Goal: Task Accomplishment & Management: Manage account settings

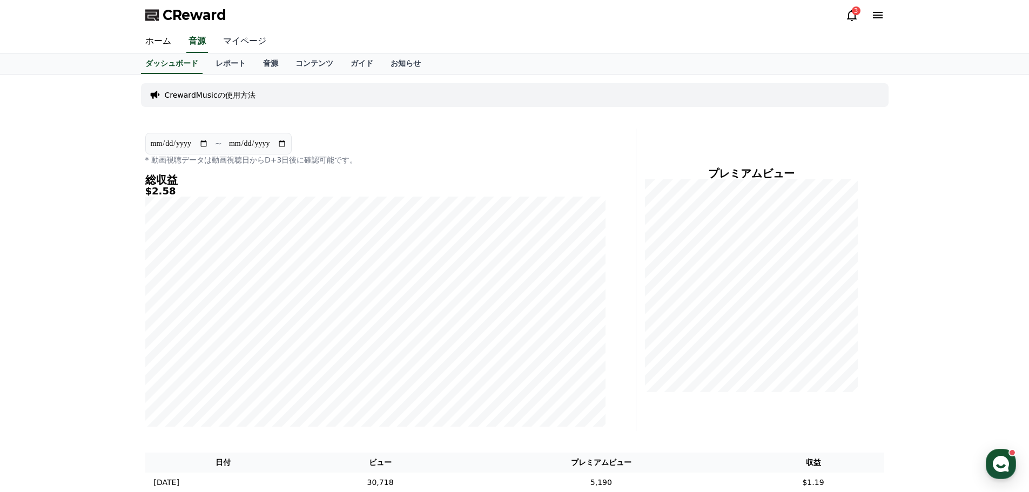
click at [216, 37] on link "マイページ" at bounding box center [244, 41] width 61 height 23
select select "**********"
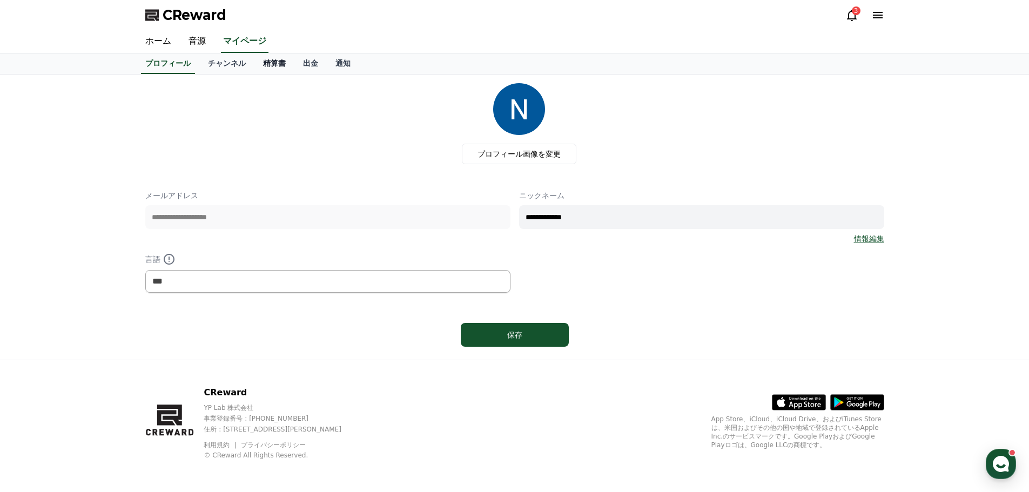
click at [254, 64] on link "精算書" at bounding box center [274, 63] width 40 height 21
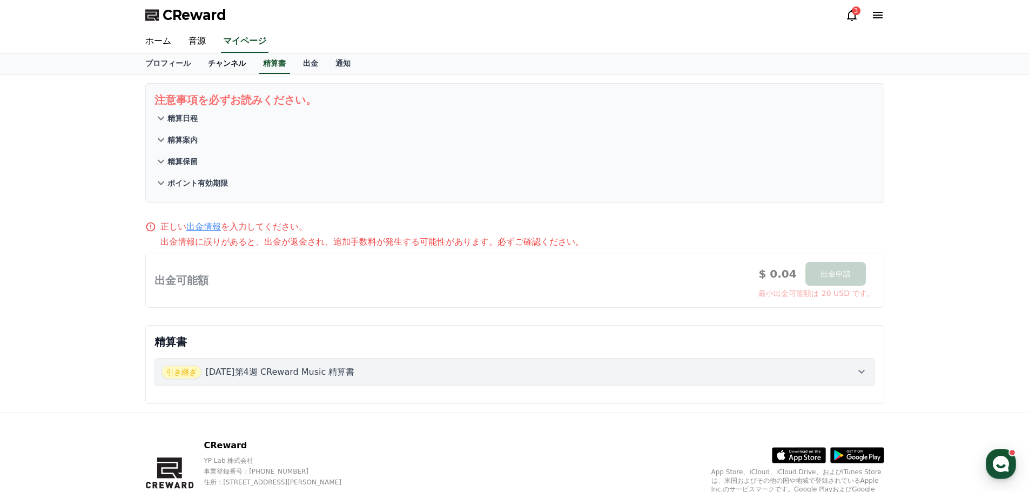
click at [202, 59] on link "チャンネル" at bounding box center [226, 63] width 55 height 21
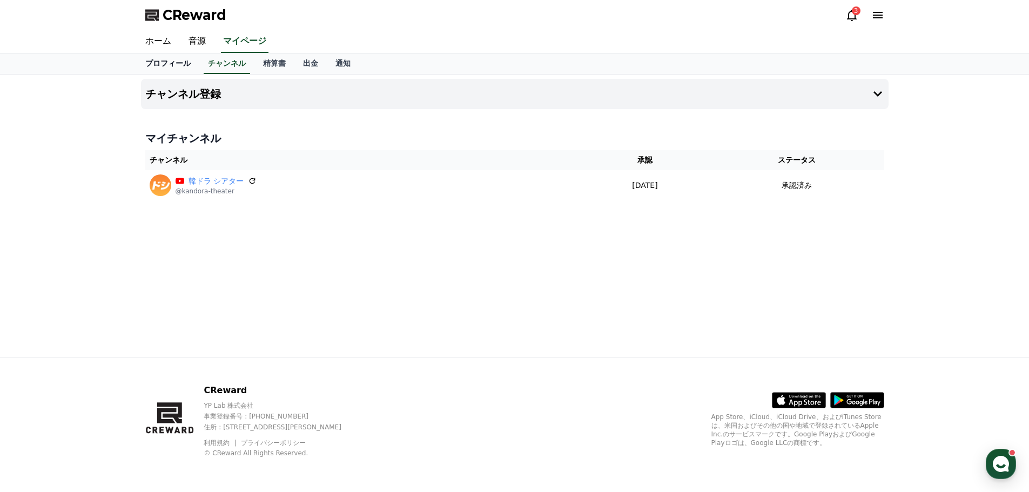
click at [160, 62] on link "プロフィール" at bounding box center [168, 63] width 63 height 21
select select "**********"
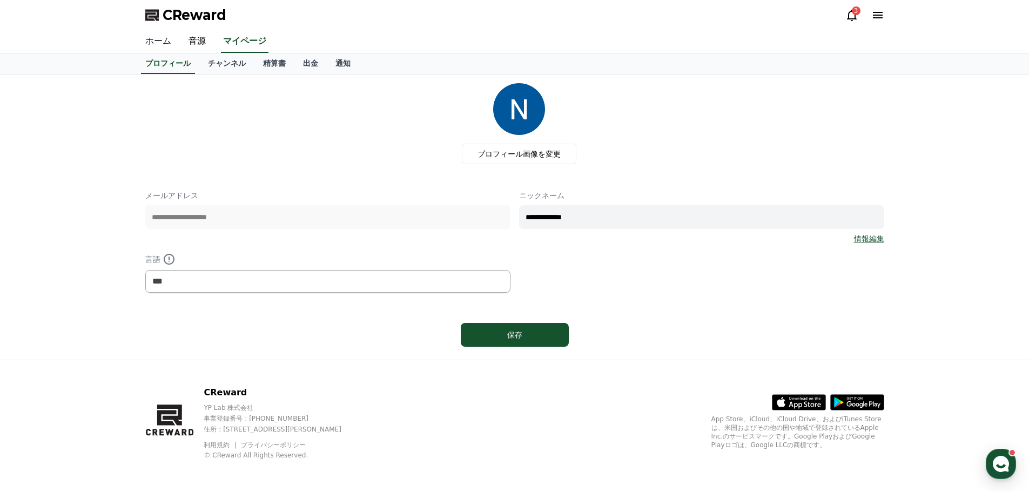
click at [158, 42] on link "ホーム" at bounding box center [158, 41] width 43 height 23
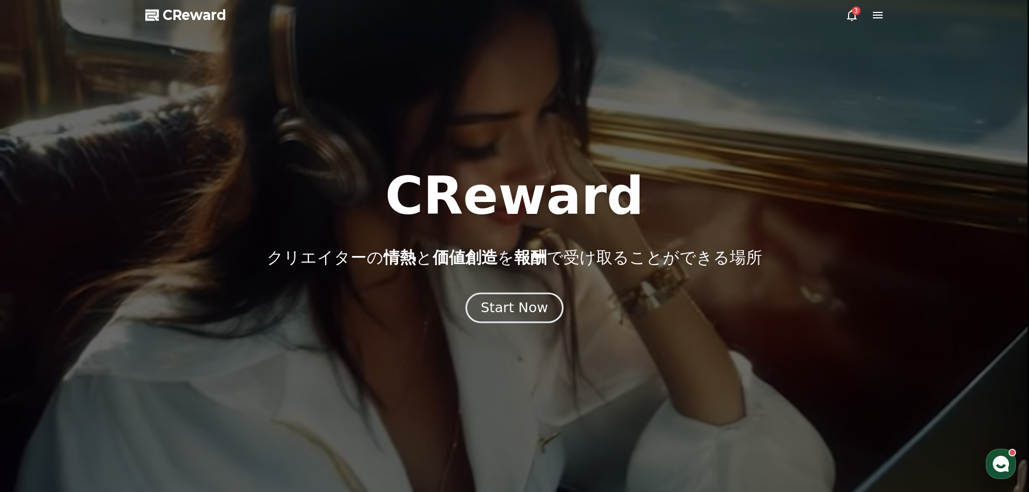
click at [511, 312] on div "Start Now" at bounding box center [514, 308] width 67 height 18
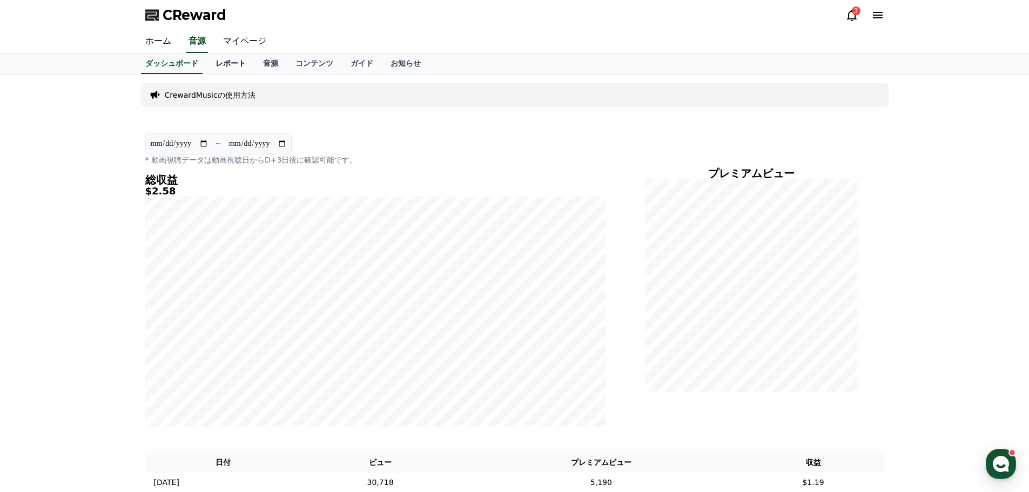
click at [207, 57] on link "レポート" at bounding box center [231, 63] width 48 height 21
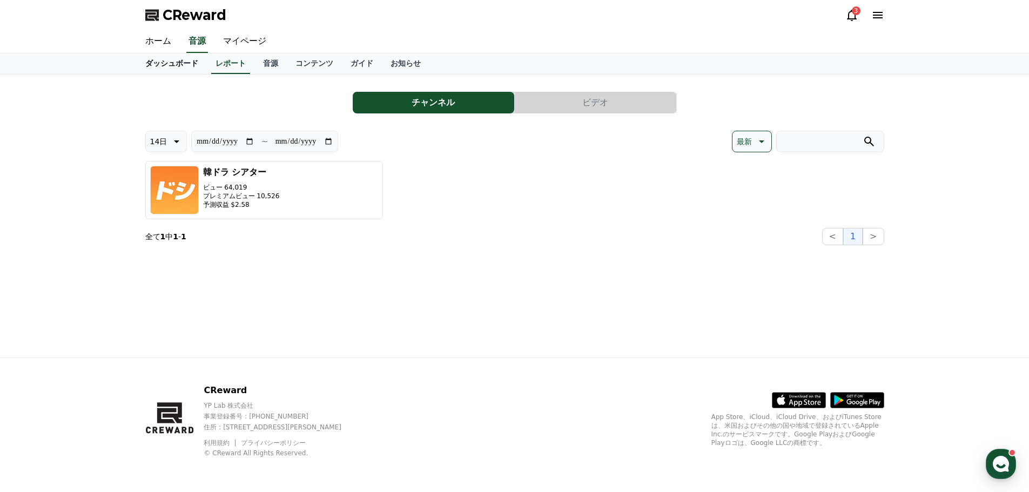
click at [166, 65] on link "ダッシュボード" at bounding box center [172, 63] width 70 height 21
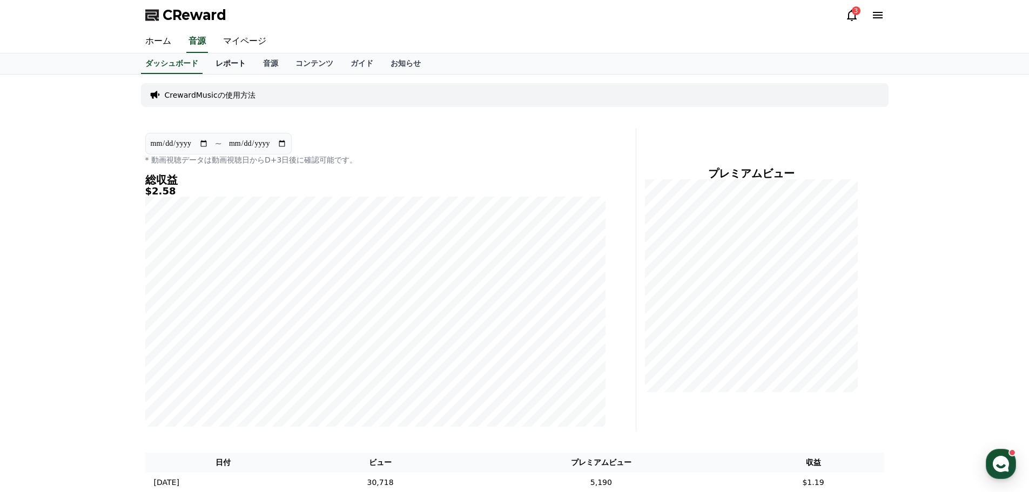
click at [213, 66] on link "レポート" at bounding box center [231, 63] width 48 height 21
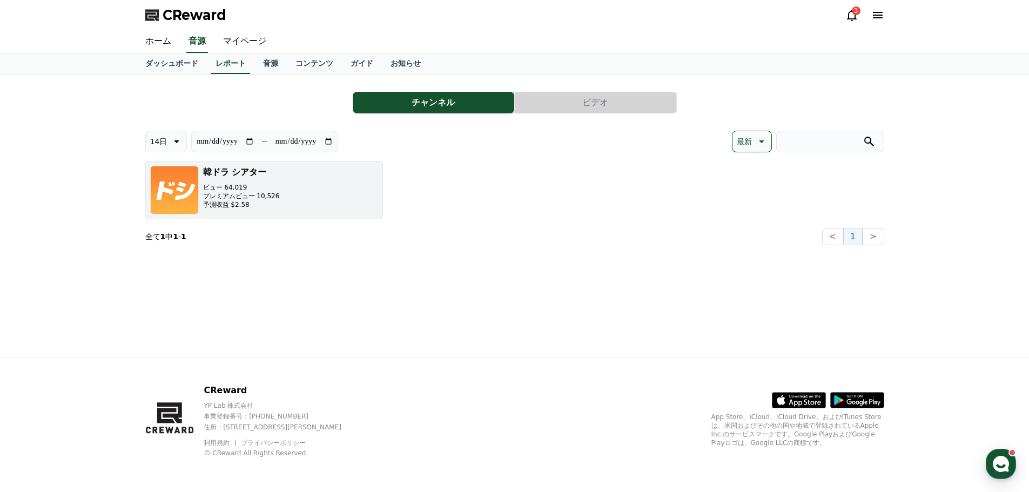
click at [231, 200] on p "プレミアムビュー 10,526" at bounding box center [241, 196] width 77 height 9
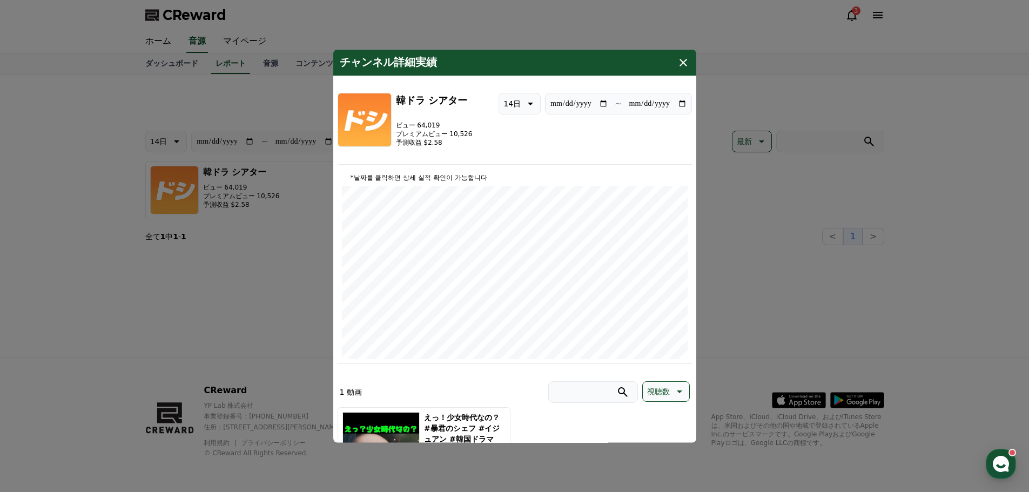
click at [682, 62] on icon "modal" at bounding box center [684, 62] width 8 height 8
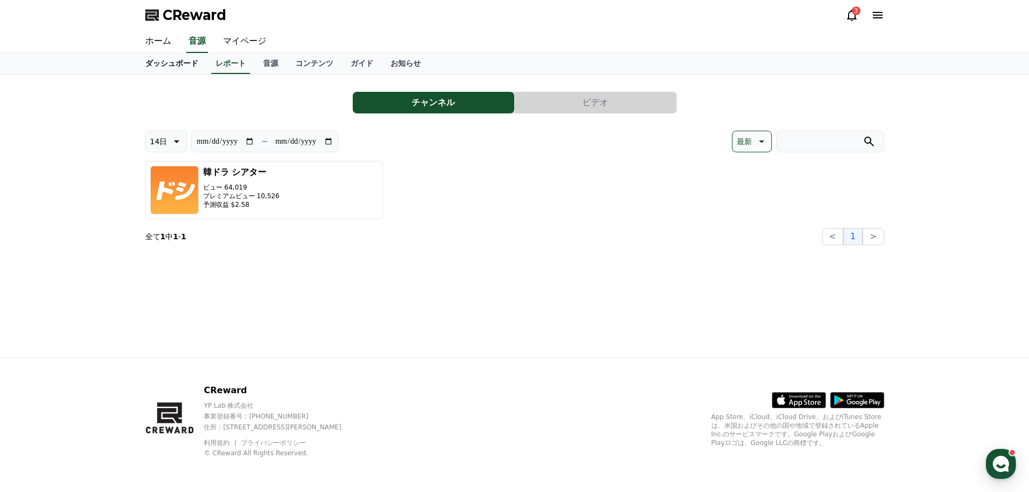
click at [166, 66] on link "ダッシュボード" at bounding box center [172, 63] width 70 height 21
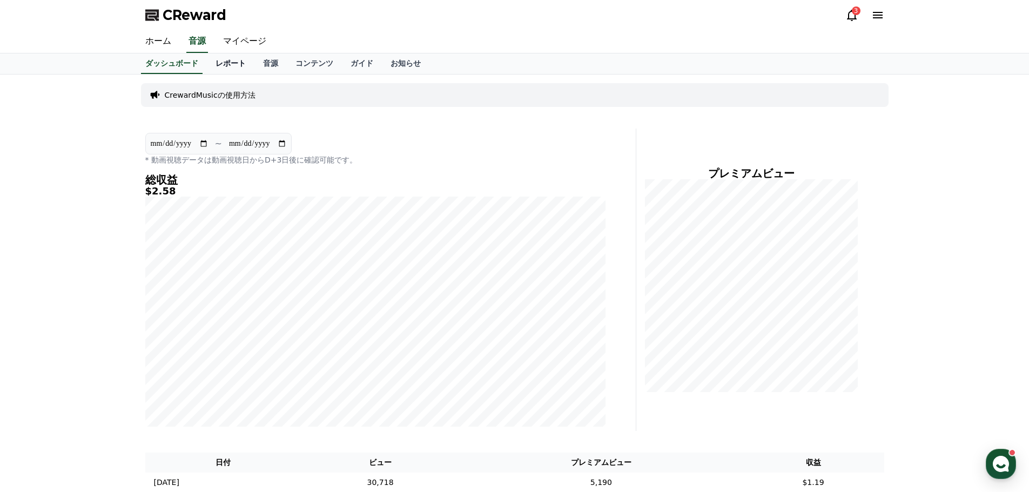
click at [207, 62] on link "レポート" at bounding box center [231, 63] width 48 height 21
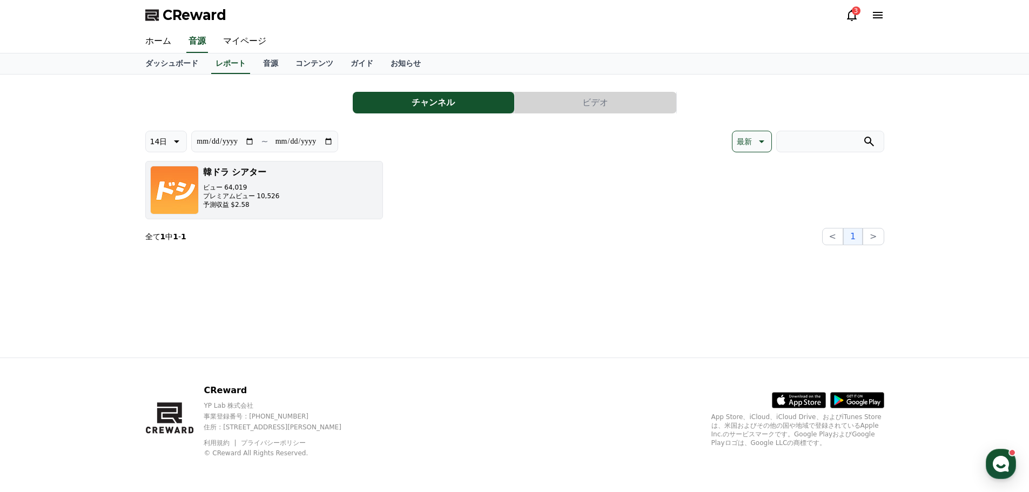
click at [182, 189] on img "button" at bounding box center [174, 190] width 49 height 49
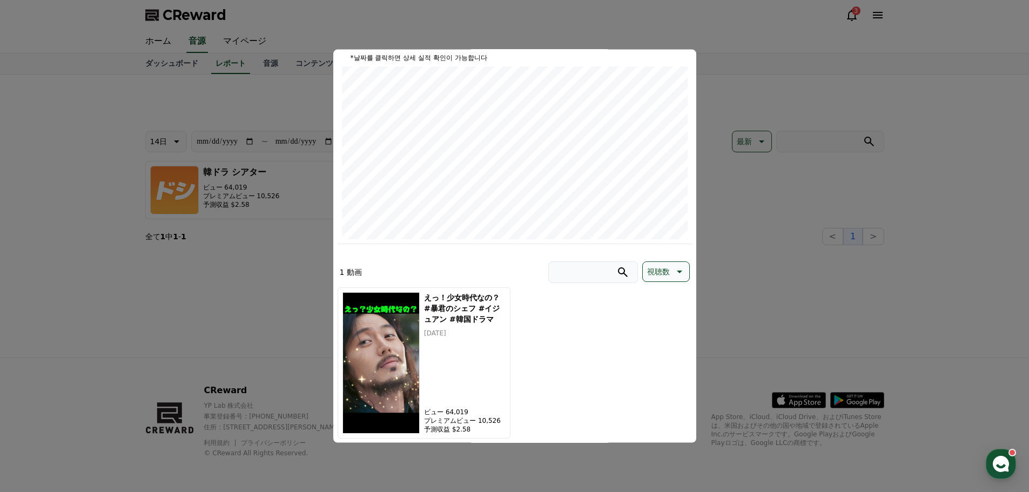
scroll to position [141, 0]
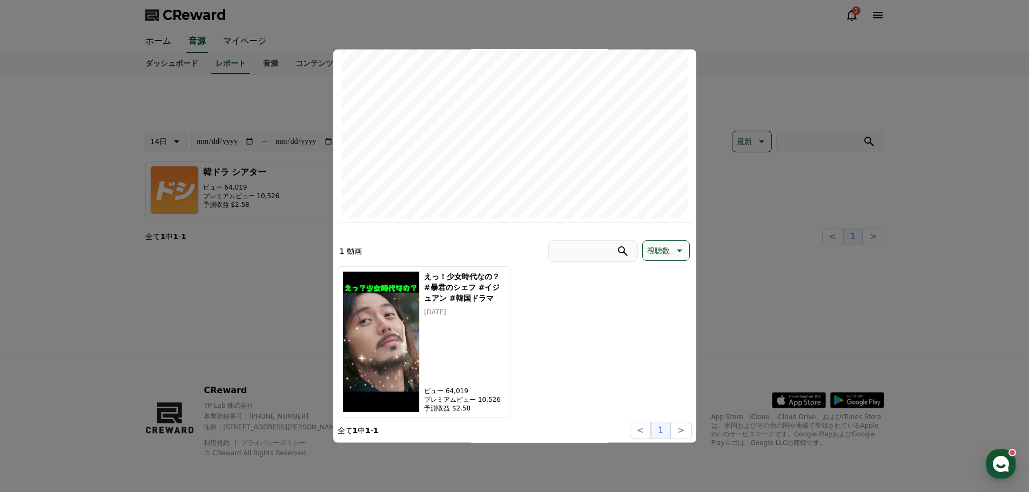
click at [401, 29] on button "close modal" at bounding box center [514, 246] width 1029 height 492
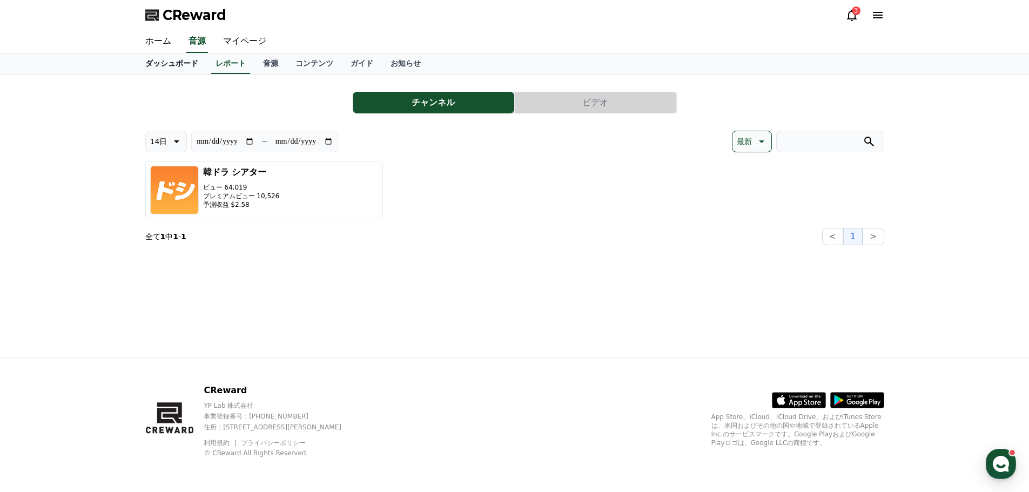
click at [159, 59] on link "ダッシュボード" at bounding box center [172, 63] width 70 height 21
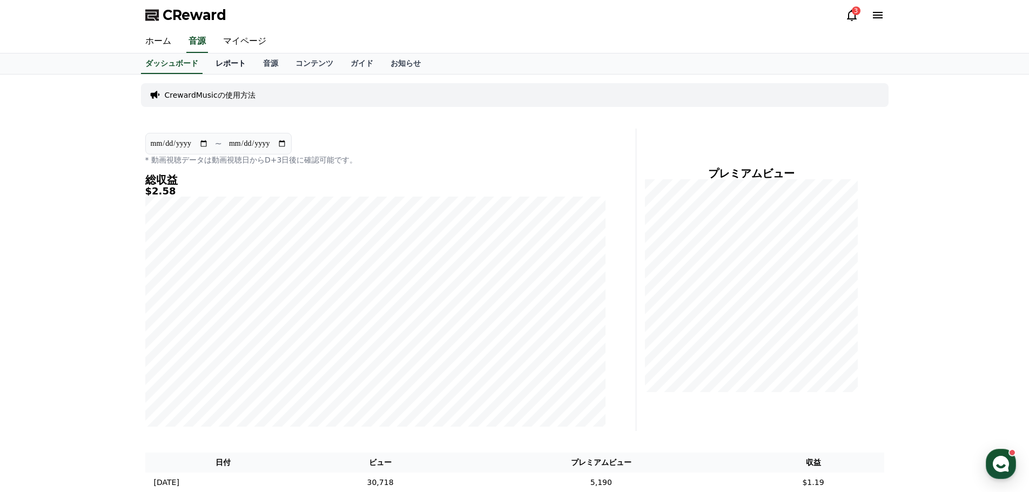
click at [211, 62] on link "レポート" at bounding box center [231, 63] width 48 height 21
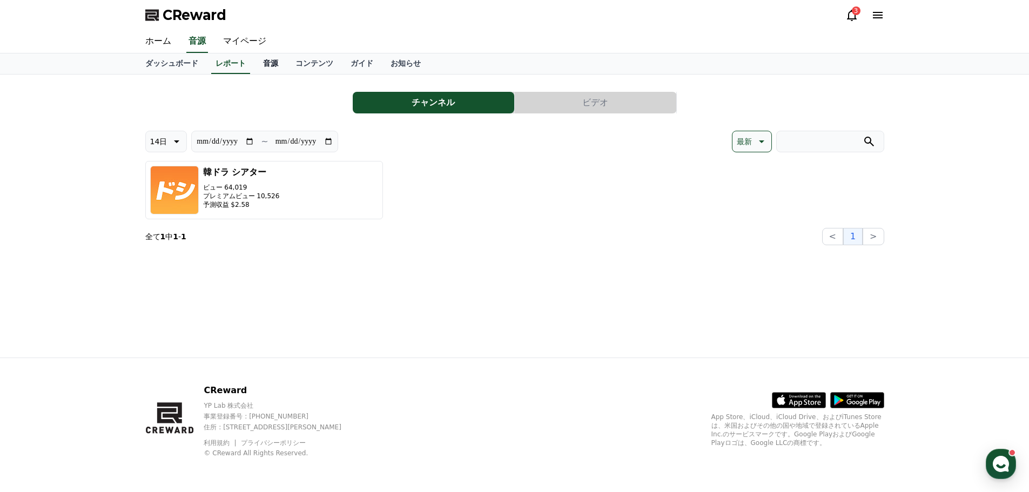
click at [254, 63] on link "音源" at bounding box center [270, 63] width 32 height 21
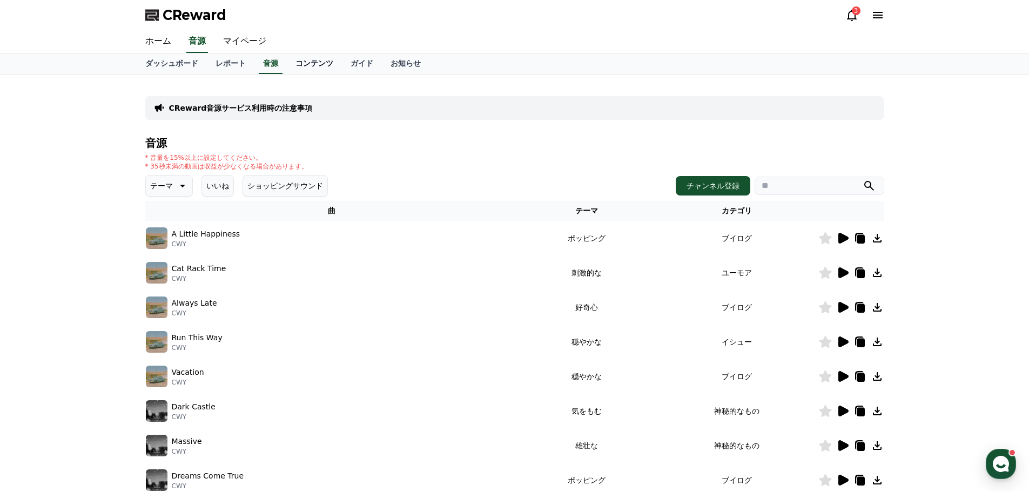
click at [287, 64] on link "コンテンツ" at bounding box center [314, 63] width 55 height 21
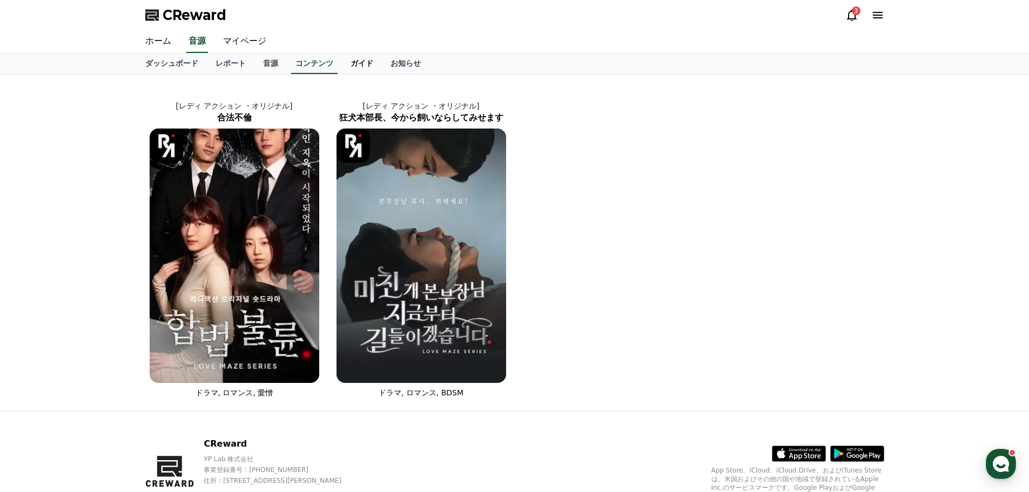
click at [342, 64] on link "ガイド" at bounding box center [362, 63] width 40 height 21
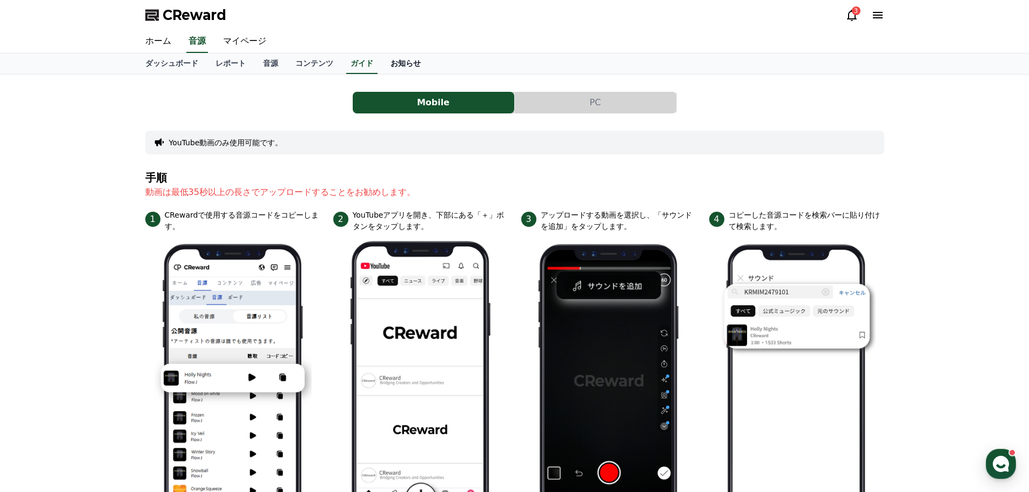
click at [382, 61] on link "お知らせ" at bounding box center [406, 63] width 48 height 21
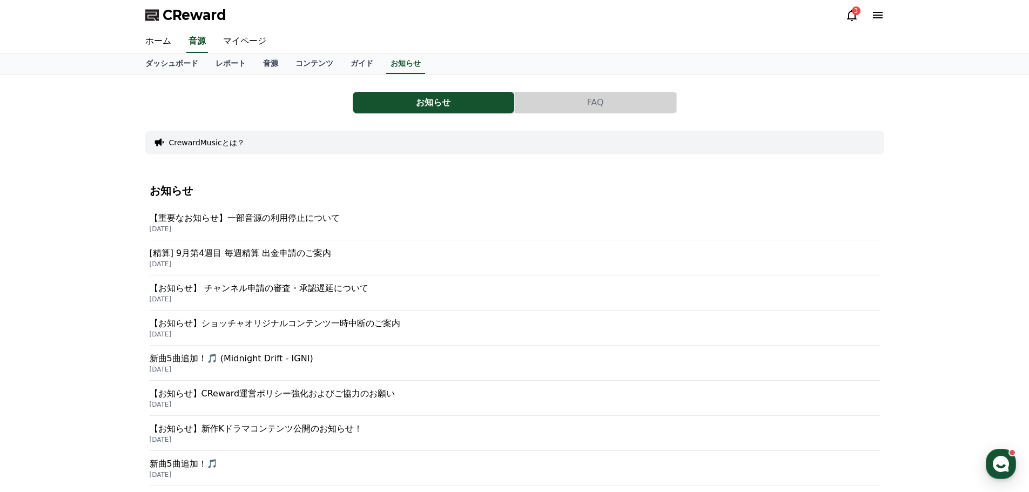
click at [224, 251] on p "[精算] 9月第4週目 毎週精算 出金申請のご案内" at bounding box center [515, 253] width 730 height 13
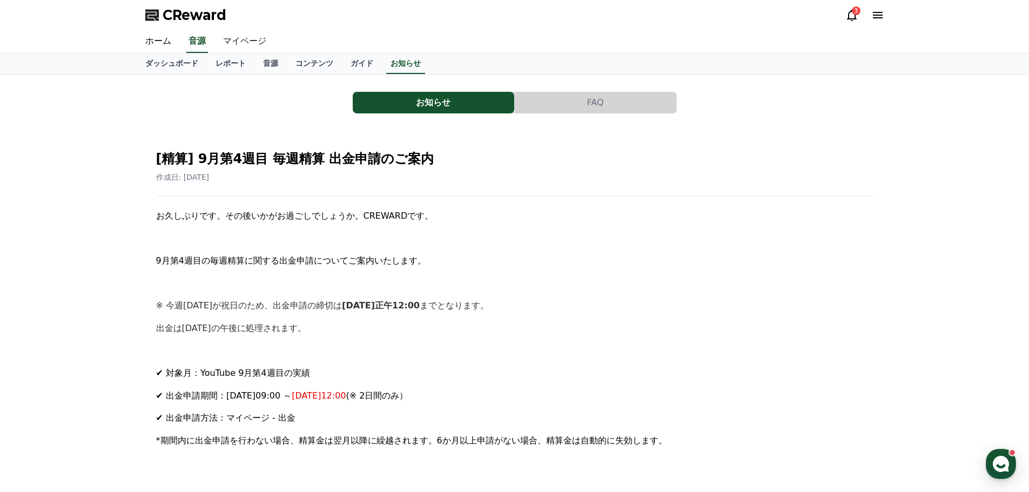
click at [220, 39] on link "マイページ" at bounding box center [244, 41] width 61 height 23
select select "**********"
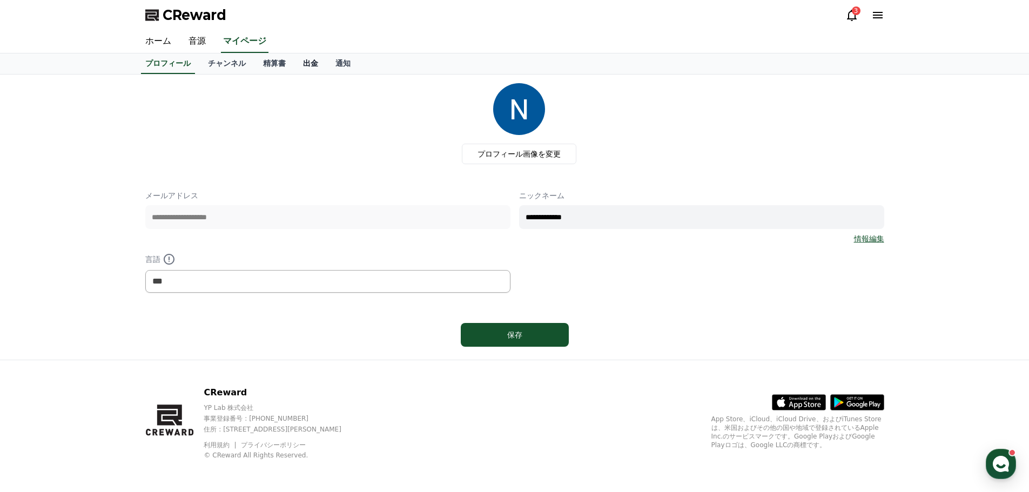
click at [294, 62] on link "出金" at bounding box center [310, 63] width 32 height 21
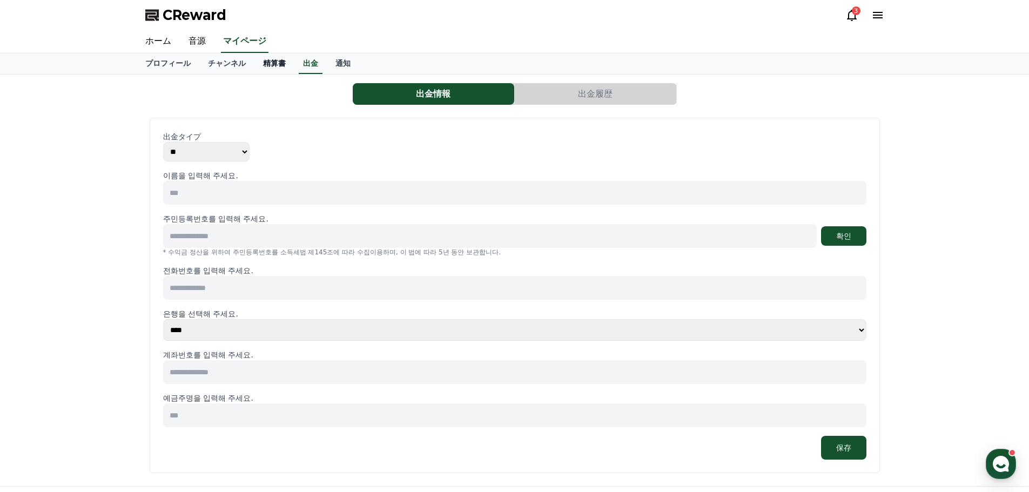
click at [254, 61] on link "精算書" at bounding box center [274, 63] width 40 height 21
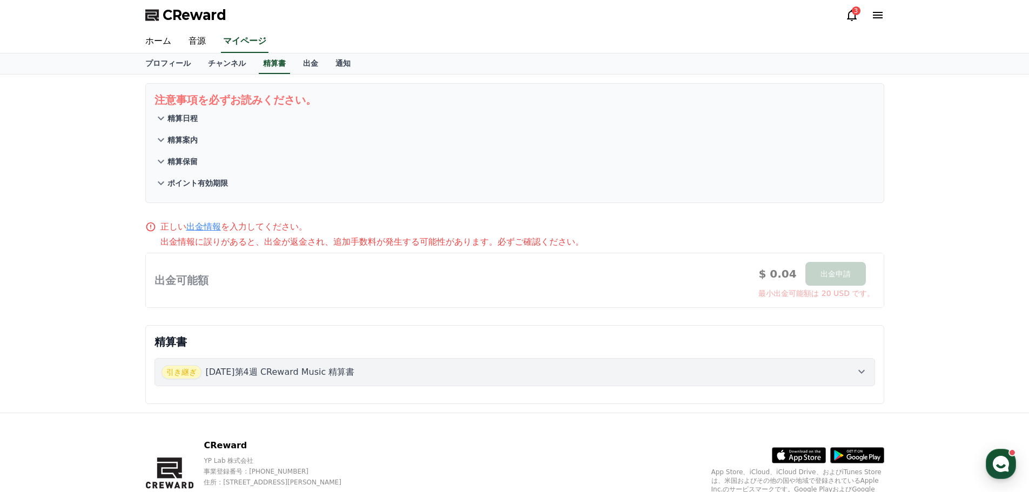
scroll to position [55, 0]
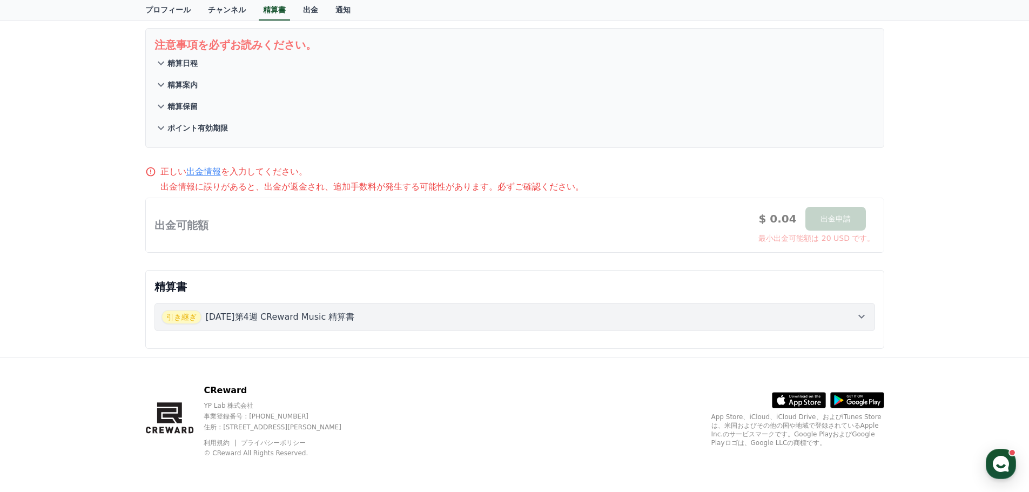
click at [271, 317] on p "[DATE]第4週 CReward Music 精算書" at bounding box center [280, 317] width 149 height 13
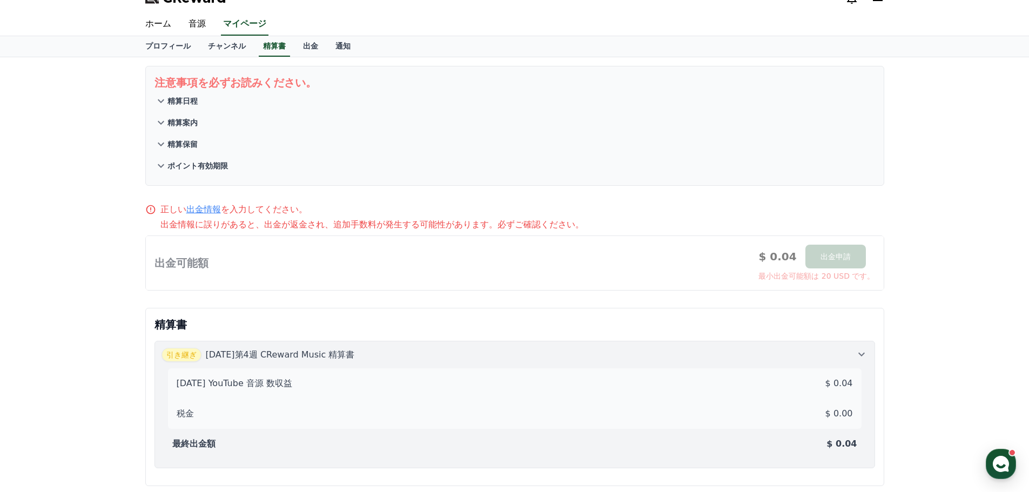
scroll to position [0, 0]
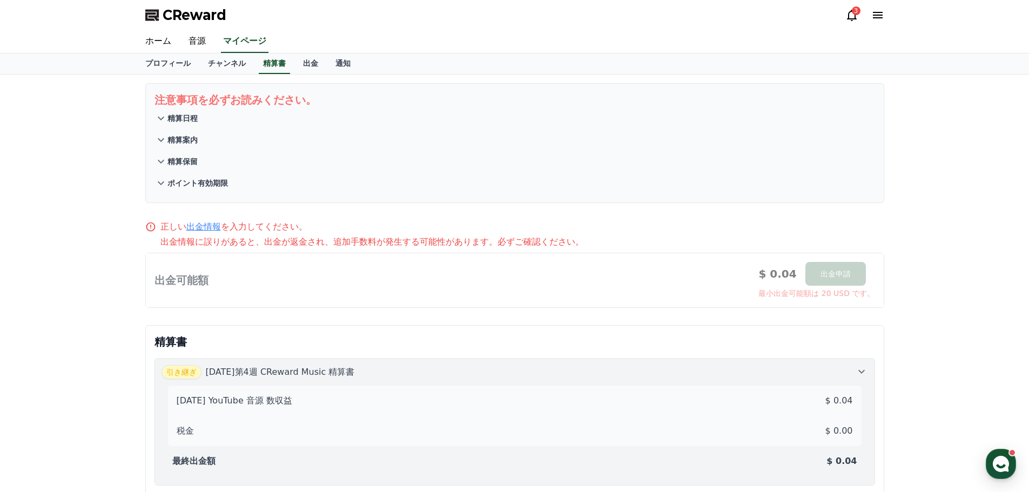
click at [201, 227] on link "出金情報" at bounding box center [203, 226] width 35 height 10
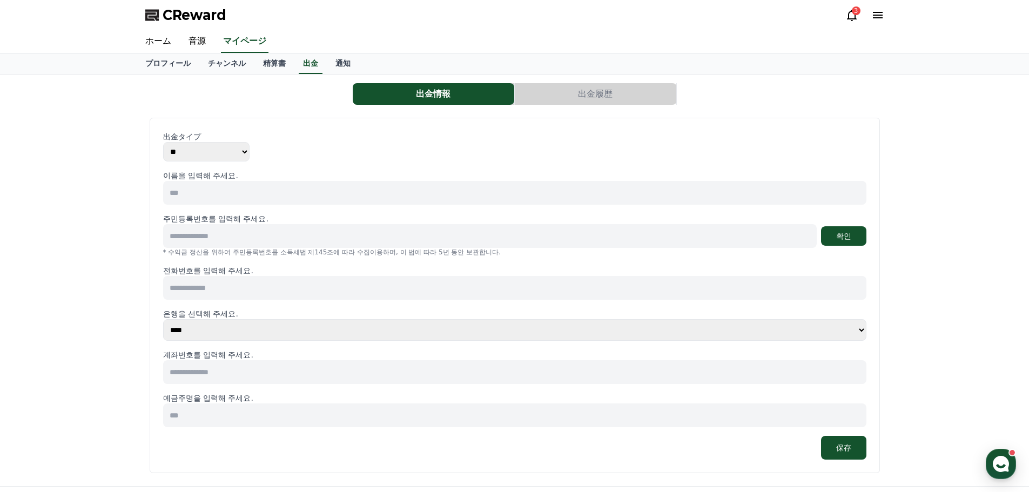
click at [210, 152] on select "** ***" at bounding box center [206, 151] width 86 height 19
click at [261, 330] on select "**** **** **** **** **** **** **** ** ** ** ** **** *** **** **** *****" at bounding box center [514, 330] width 703 height 22
click at [66, 227] on div "出金情報 出金履歴 出金タイプ ** *** [DEMOGRAPHIC_DATA] 입력해 주세요. 주민등록번호를 입력해 주세요. 확인 * 수익금 정산…" at bounding box center [514, 281] width 1029 height 412
click at [327, 62] on link "通知" at bounding box center [343, 63] width 32 height 21
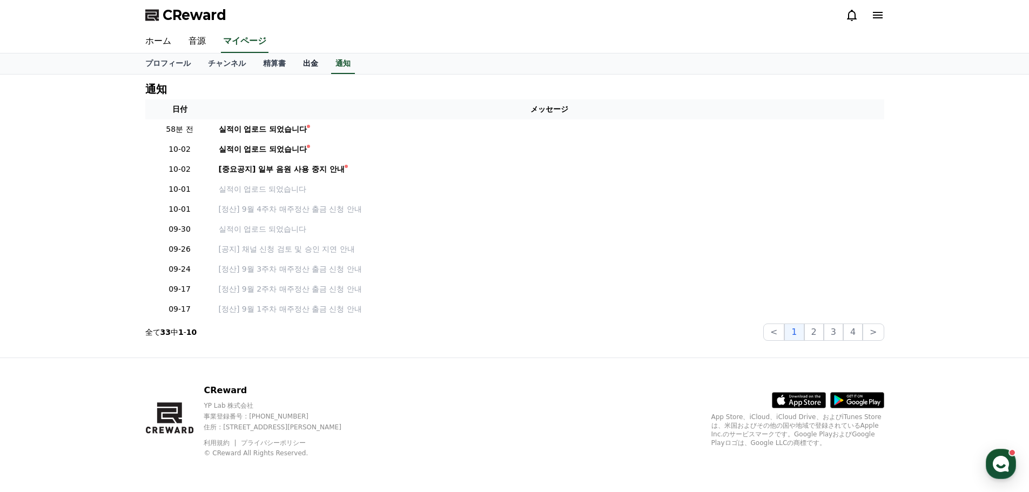
click at [294, 58] on link "出金" at bounding box center [310, 63] width 32 height 21
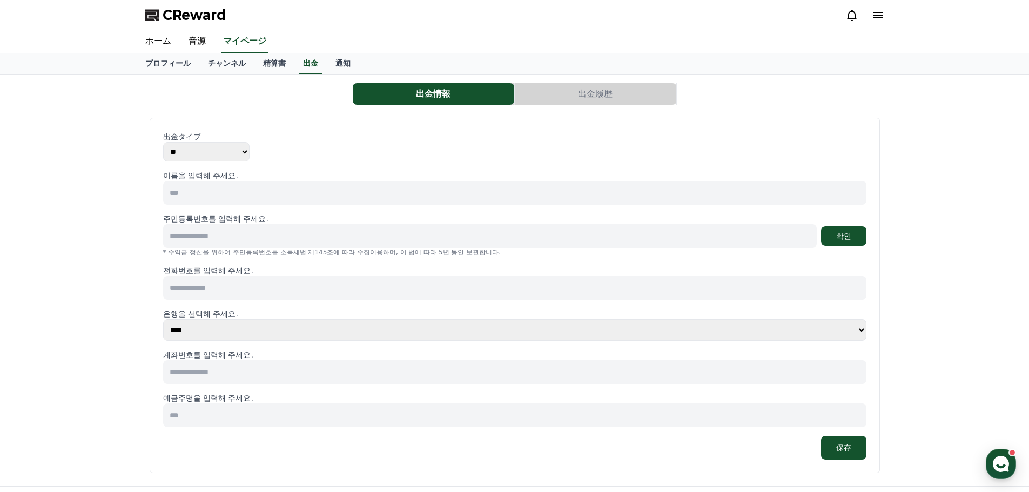
click at [227, 153] on select "** ***" at bounding box center [206, 151] width 86 height 19
click at [284, 333] on select "**** **** **** **** **** **** **** ** ** ** ** **** *** **** **** *****" at bounding box center [514, 330] width 703 height 22
drag, startPoint x: 107, startPoint y: 96, endPoint x: 122, endPoint y: 90, distance: 16.3
click at [108, 96] on div "出金情報 出金履歴 出金タイプ ** *** [DEMOGRAPHIC_DATA] 입력해 주세요. 주민등록번호를 입력해 주세요. 확인 * 수익금 정산…" at bounding box center [514, 281] width 1029 height 412
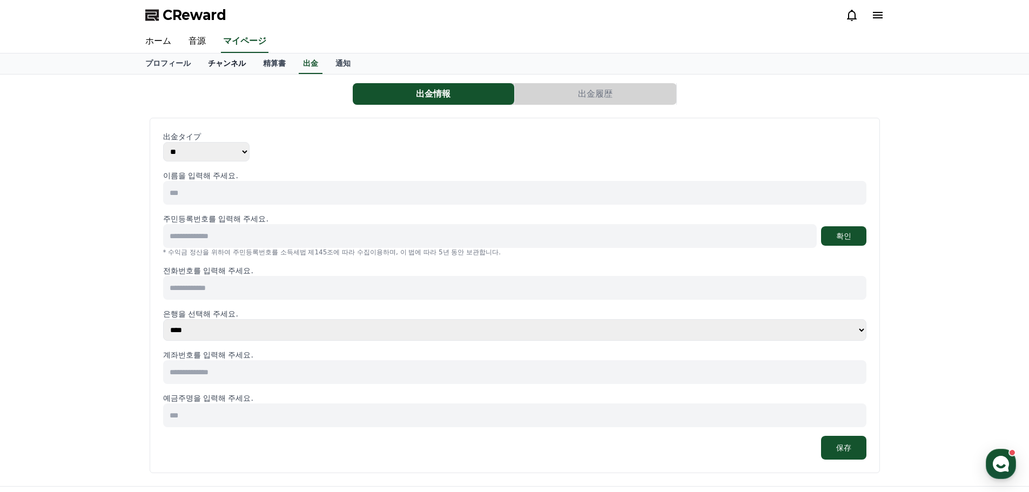
click at [203, 65] on link "チャンネル" at bounding box center [226, 63] width 55 height 21
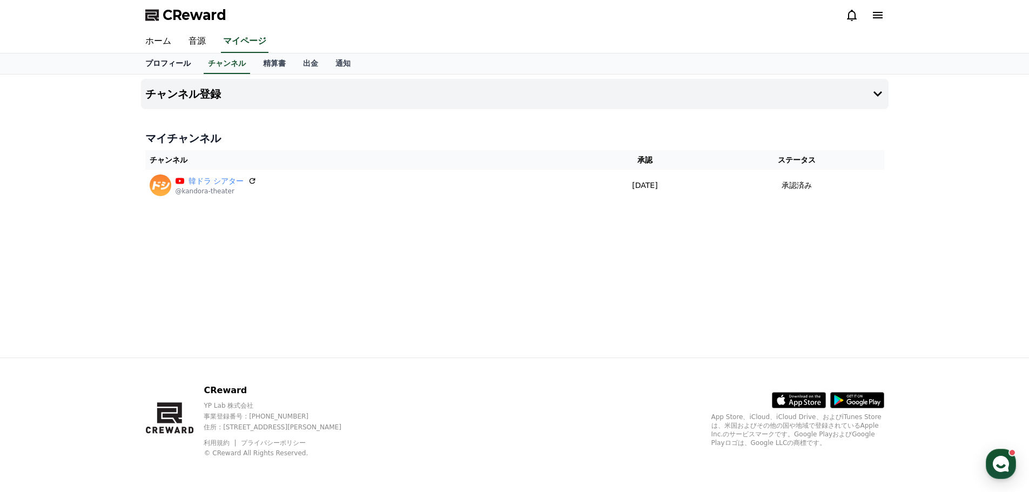
click at [165, 66] on link "プロフィール" at bounding box center [168, 63] width 63 height 21
select select "**********"
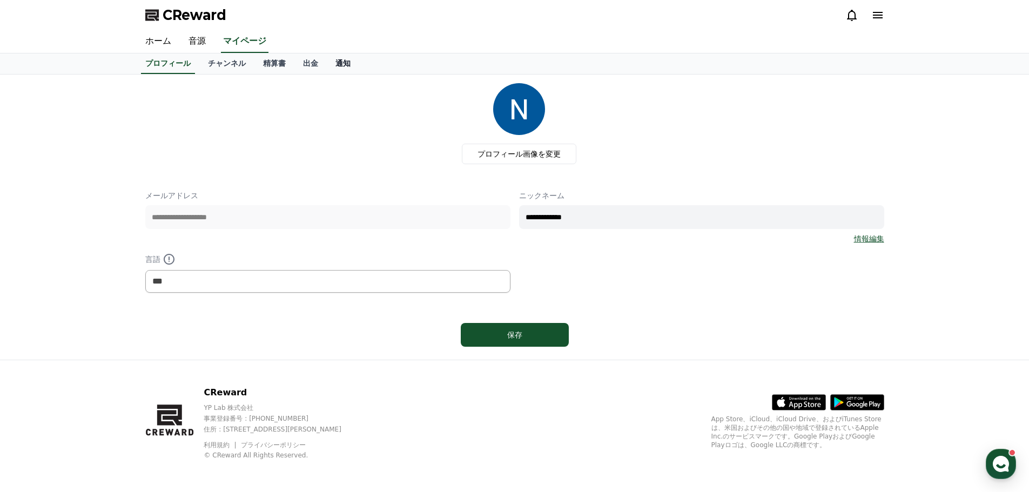
click at [327, 64] on link "通知" at bounding box center [343, 63] width 32 height 21
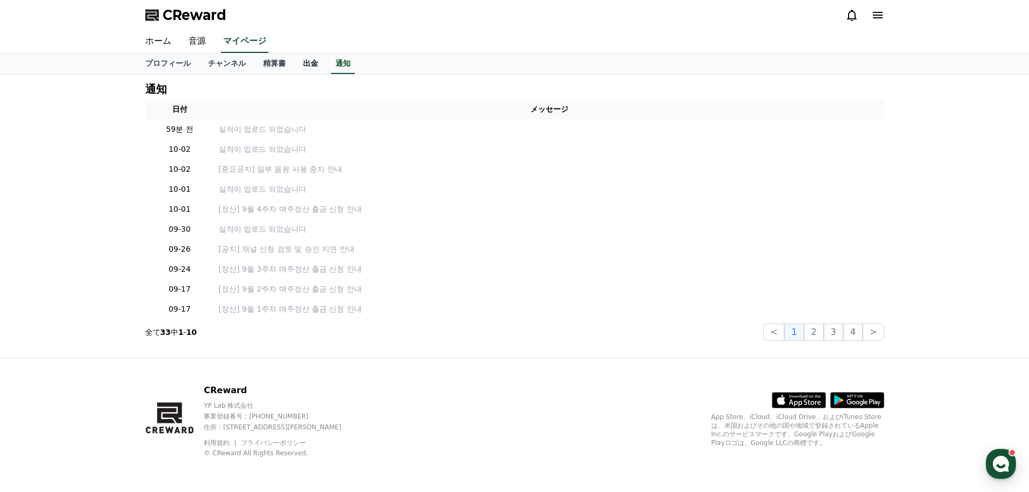
click at [294, 58] on link "出金" at bounding box center [310, 63] width 32 height 21
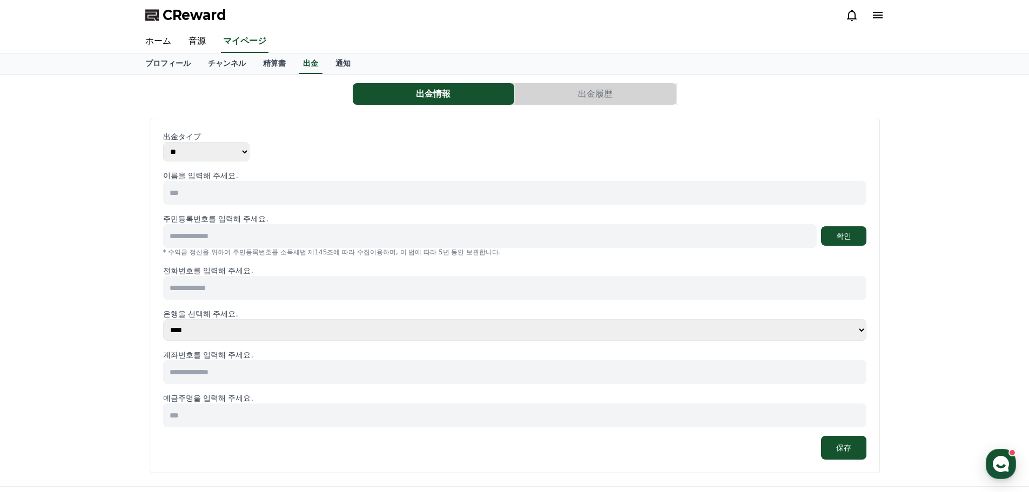
click at [596, 99] on button "出金履歴" at bounding box center [596, 94] width 162 height 22
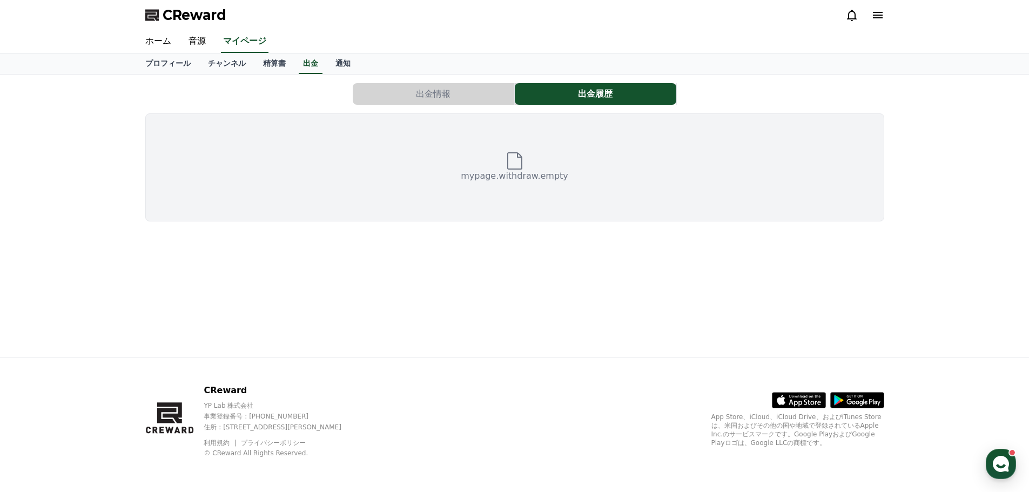
click at [453, 92] on button "出金情報" at bounding box center [434, 94] width 162 height 22
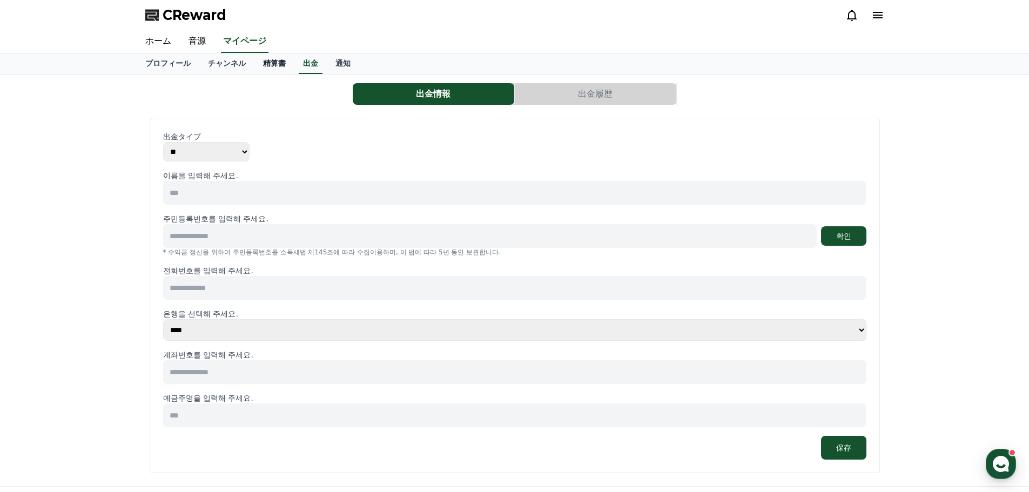
click at [257, 63] on link "精算書" at bounding box center [274, 63] width 40 height 21
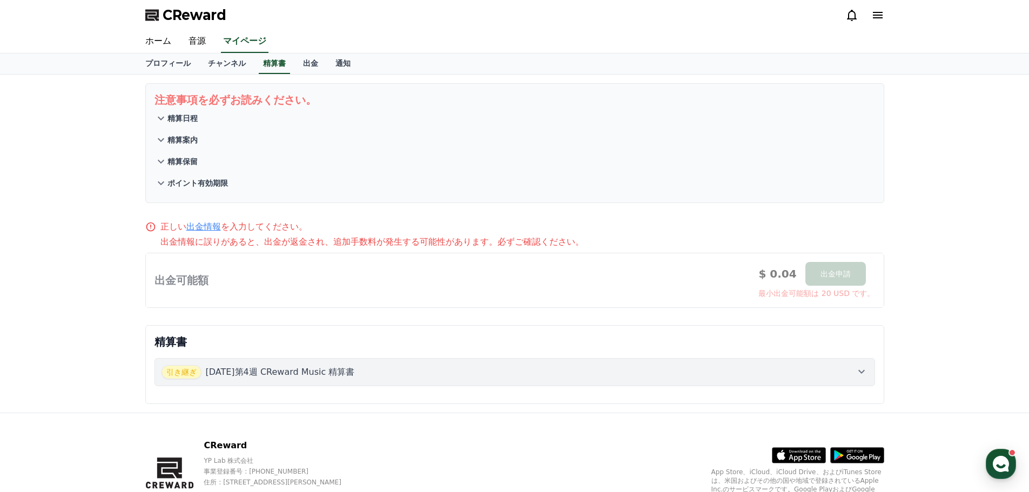
click at [203, 230] on link "出金情報" at bounding box center [203, 226] width 35 height 10
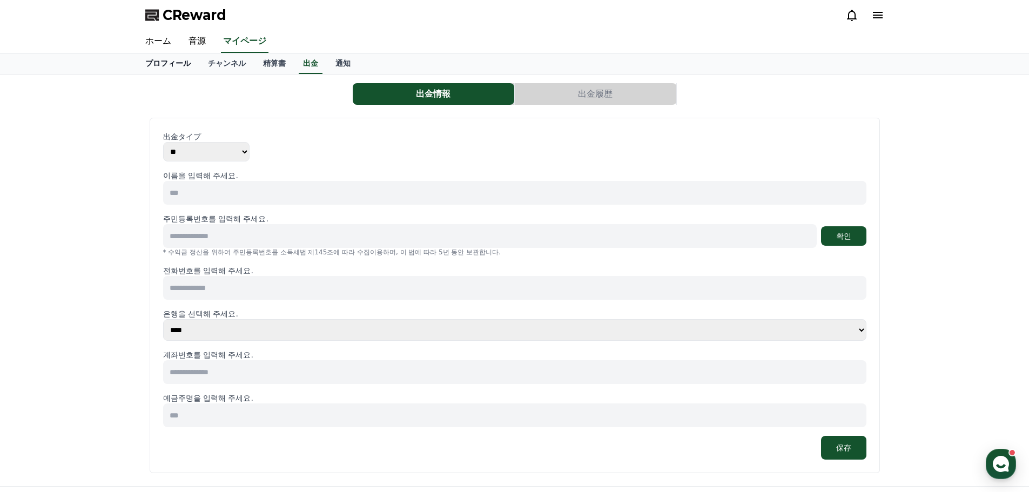
click at [156, 63] on link "プロフィール" at bounding box center [168, 63] width 63 height 21
select select "**********"
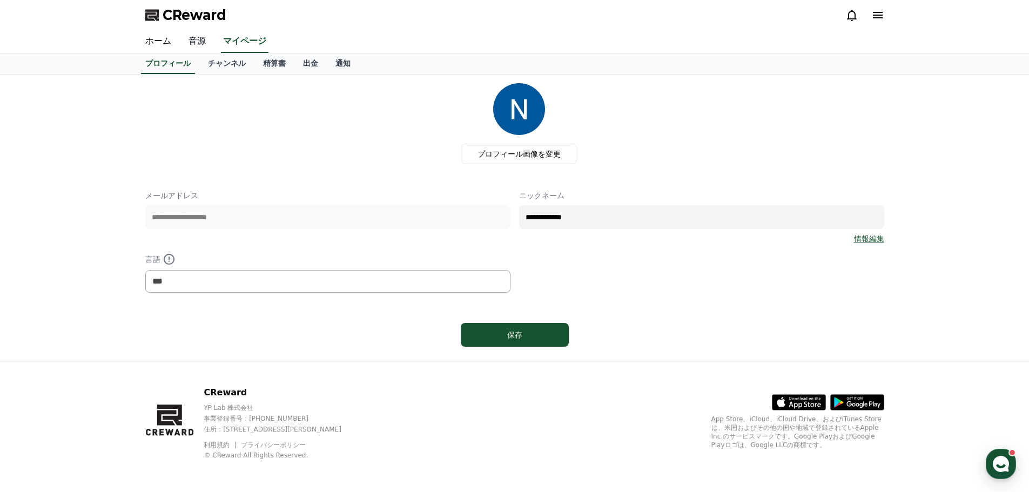
click at [185, 38] on link "音源" at bounding box center [197, 41] width 35 height 23
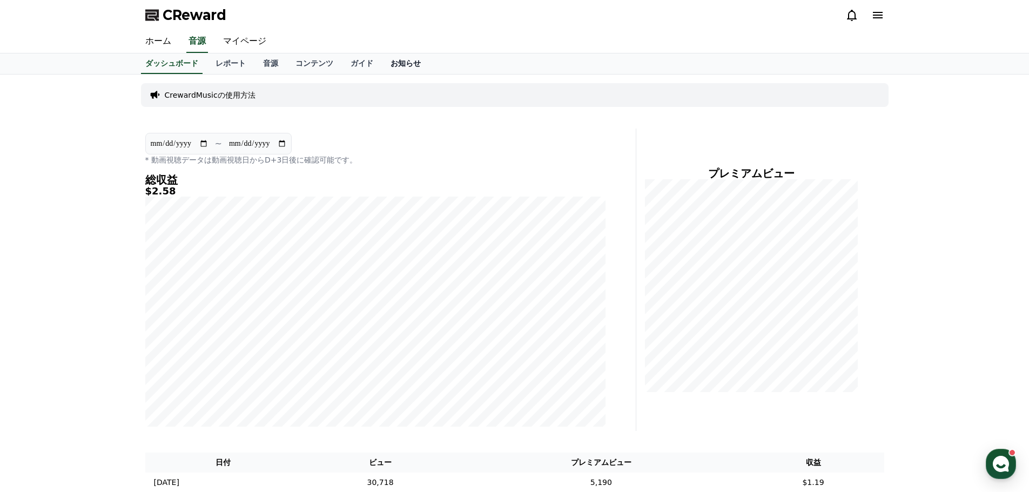
click at [382, 65] on link "お知らせ" at bounding box center [406, 63] width 48 height 21
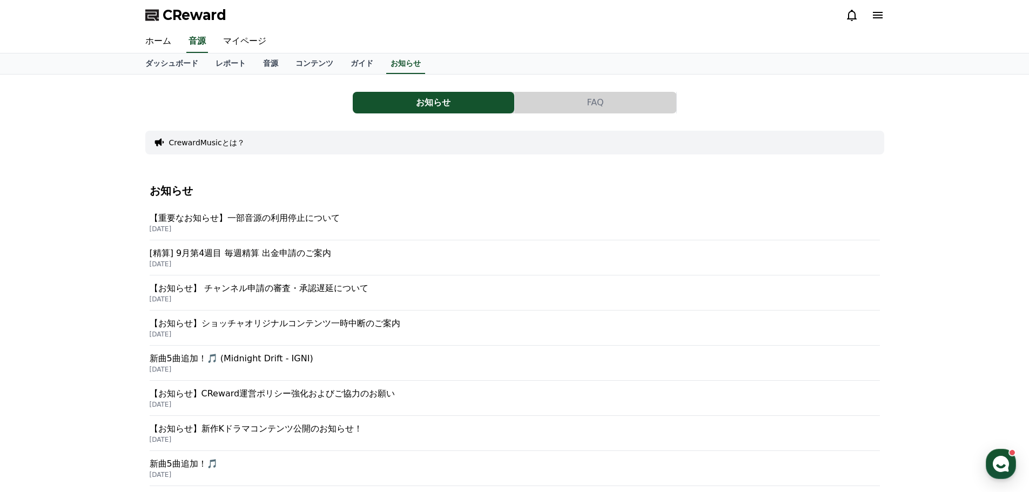
click at [290, 255] on p "[精算] 9月第4週目 毎週精算 出金申請のご案内" at bounding box center [515, 253] width 730 height 13
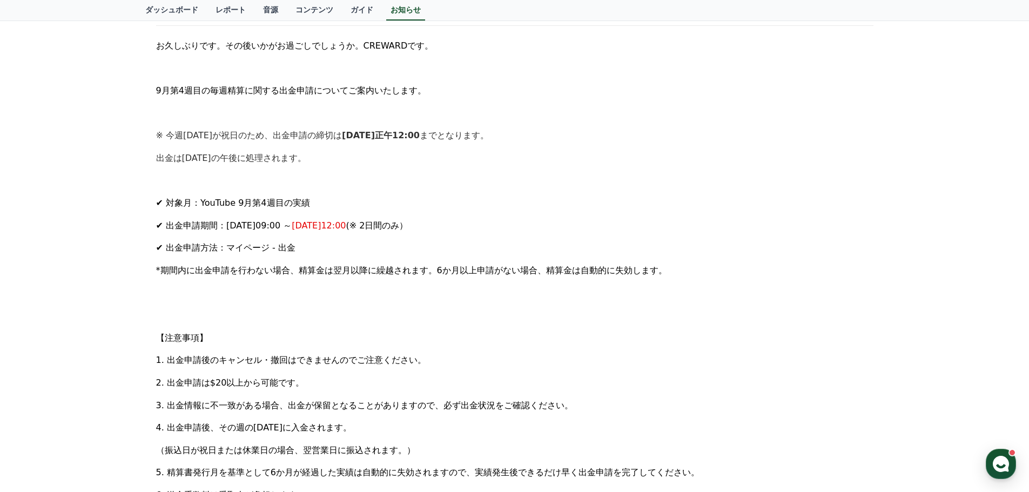
scroll to position [180, 0]
